Goal: Task Accomplishment & Management: Complete application form

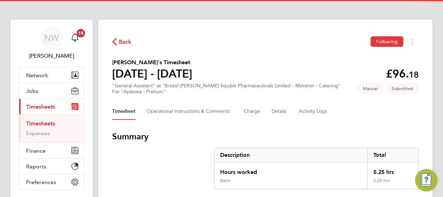
scroll to position [146, 0]
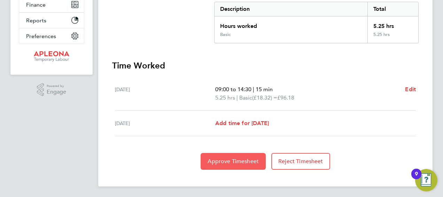
click at [232, 160] on span "Approve Timesheet" at bounding box center [233, 160] width 51 height 7
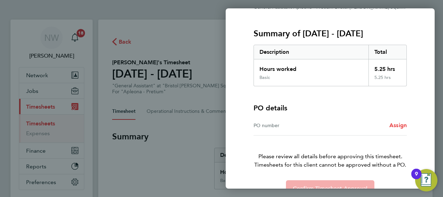
scroll to position [97, 0]
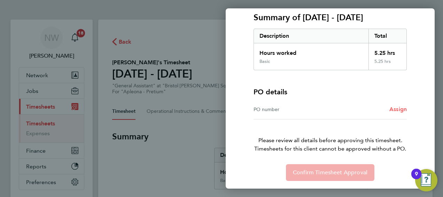
click at [400, 111] on span "Assign" at bounding box center [398, 109] width 17 height 7
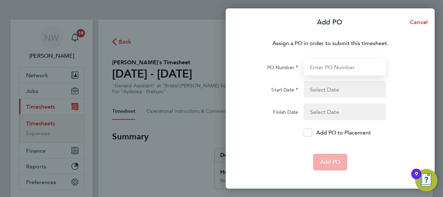
click at [326, 65] on input "PO Number" at bounding box center [345, 67] width 82 height 17
type input "2509410"
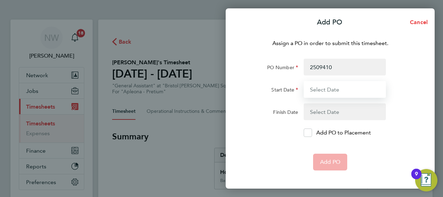
type input "[DATE]"
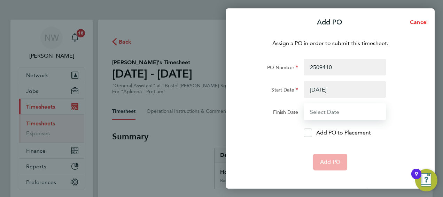
type input "[DATE]"
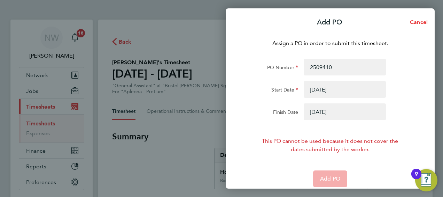
click at [332, 89] on button "button" at bounding box center [345, 89] width 82 height 17
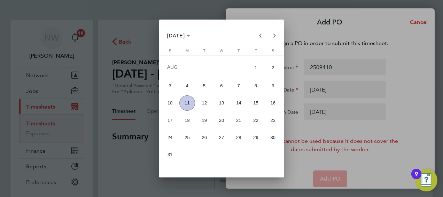
click at [239, 84] on span "7" at bounding box center [238, 85] width 15 height 15
type input "[DATE]"
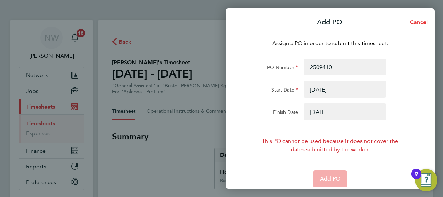
click at [314, 111] on button "button" at bounding box center [345, 111] width 82 height 17
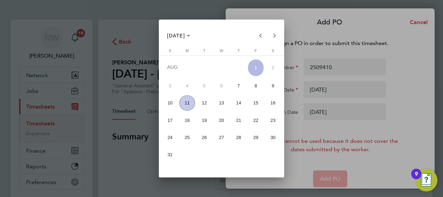
click at [257, 84] on span "8" at bounding box center [255, 85] width 15 height 15
type input "[DATE]"
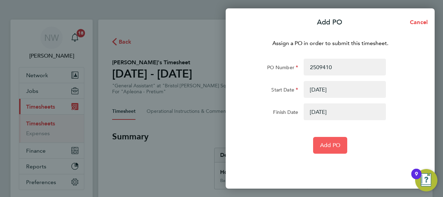
click at [332, 142] on span "Add PO" at bounding box center [330, 144] width 20 height 7
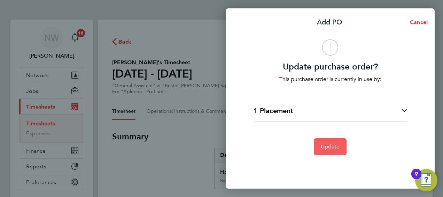
click at [334, 147] on span "Update" at bounding box center [330, 146] width 19 height 7
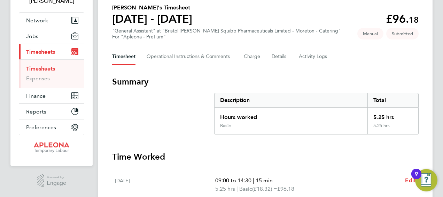
scroll to position [120, 0]
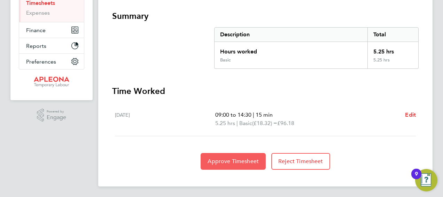
click at [237, 164] on button "Approve Timesheet" at bounding box center [233, 161] width 65 height 17
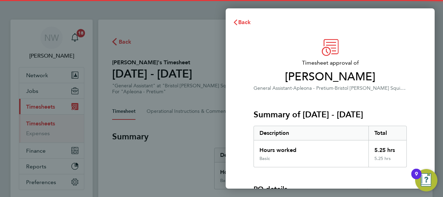
scroll to position [97, 0]
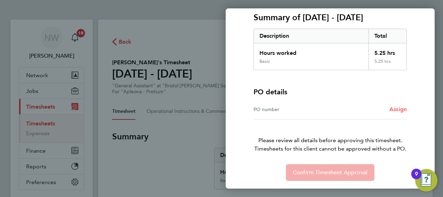
click at [402, 107] on span "Assign" at bounding box center [398, 109] width 17 height 7
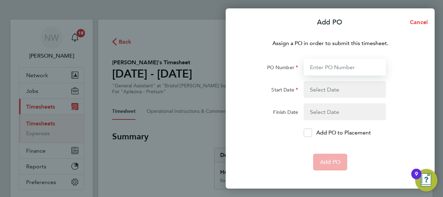
click at [329, 67] on input "PO Number" at bounding box center [345, 67] width 82 height 17
type input "2509410"
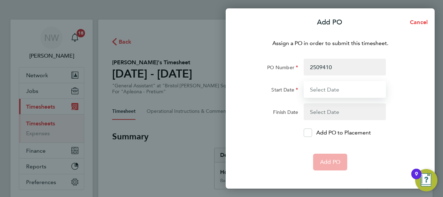
type input "[DATE]"
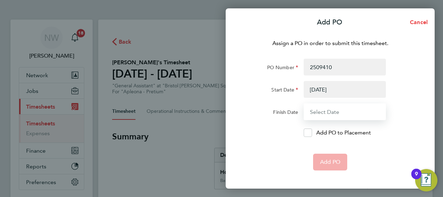
type input "[DATE]"
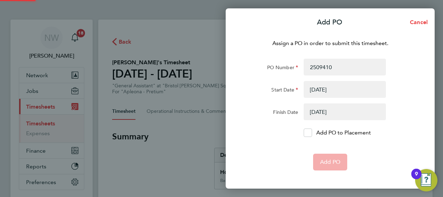
click at [318, 89] on button "button" at bounding box center [345, 89] width 82 height 17
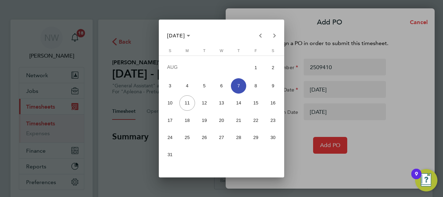
click at [297, 157] on div at bounding box center [221, 98] width 443 height 197
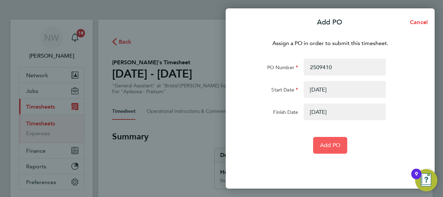
click at [323, 143] on span "Add PO" at bounding box center [330, 144] width 20 height 7
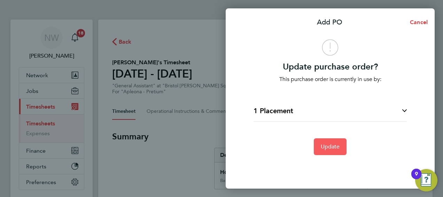
click at [325, 147] on span "Update" at bounding box center [330, 146] width 19 height 7
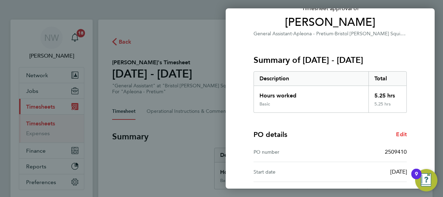
scroll to position [137, 0]
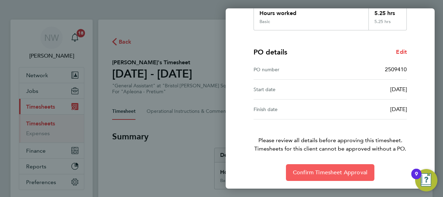
click at [336, 173] on span "Confirm Timesheet Approval" at bounding box center [330, 172] width 75 height 7
